Goal: Transaction & Acquisition: Book appointment/travel/reservation

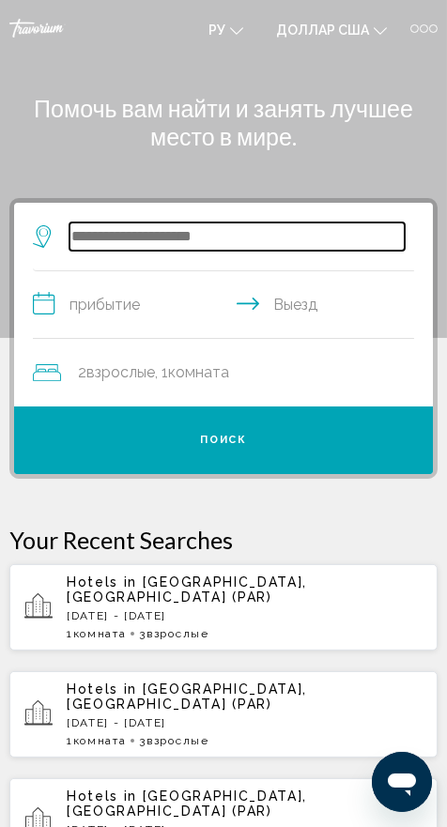
click at [195, 229] on input "Виджет поиска" at bounding box center [236, 237] width 335 height 28
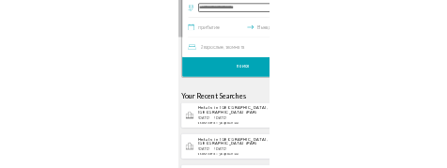
scroll to position [133, 0]
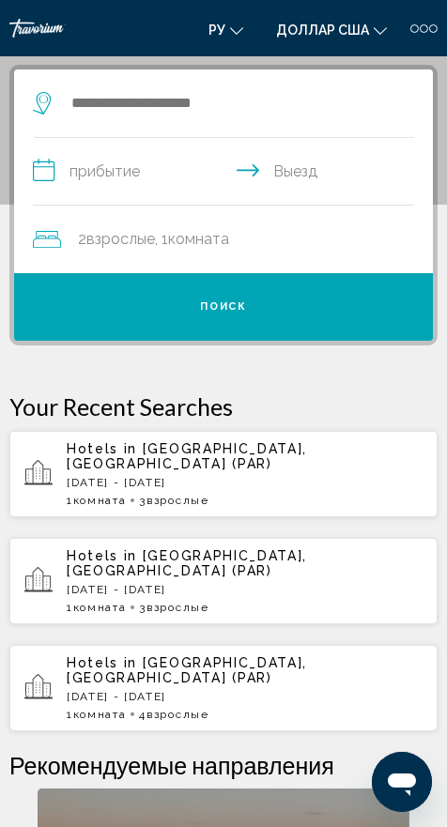
click at [250, 476] on p "[DATE] - [DATE]" at bounding box center [245, 482] width 356 height 13
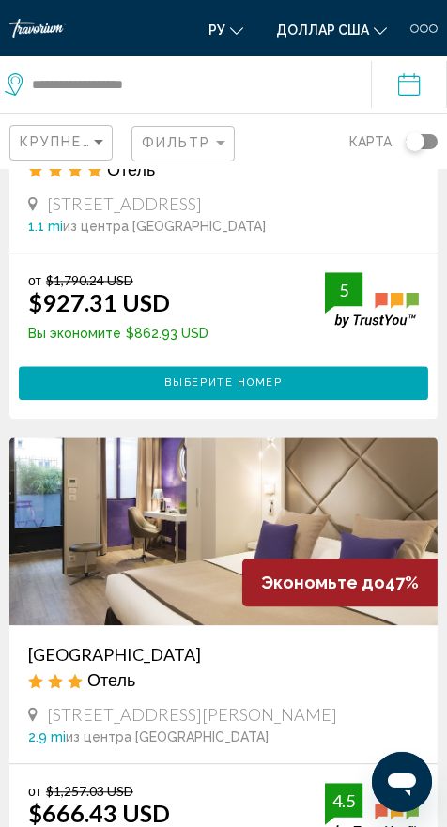
scroll to position [3937, 0]
